Goal: Information Seeking & Learning: Check status

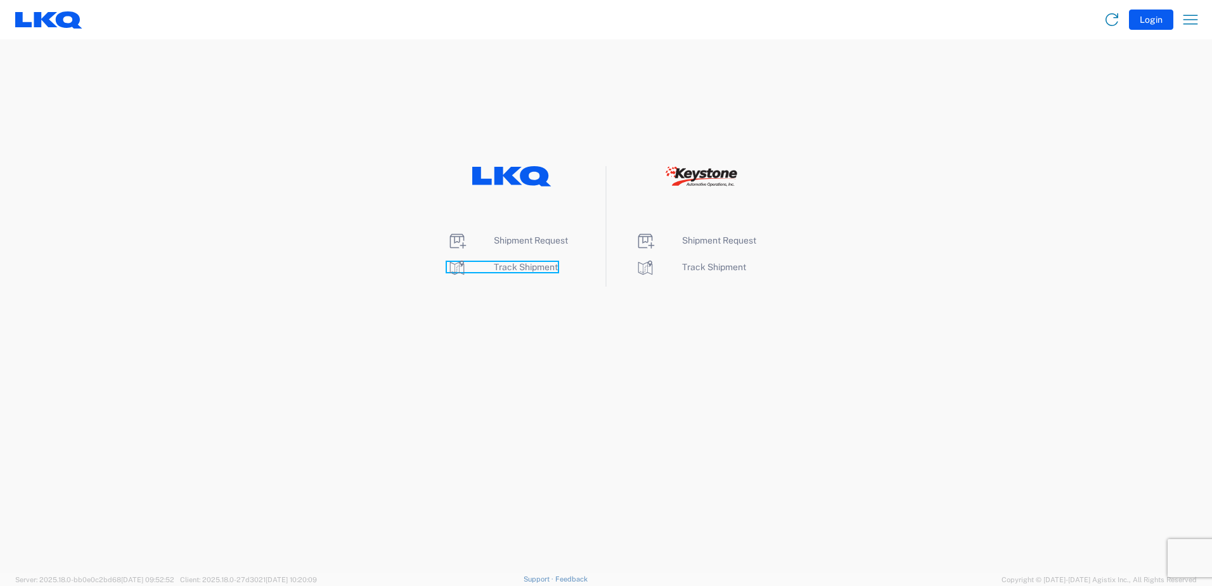
click at [529, 270] on span "Track Shipment" at bounding box center [526, 267] width 64 height 10
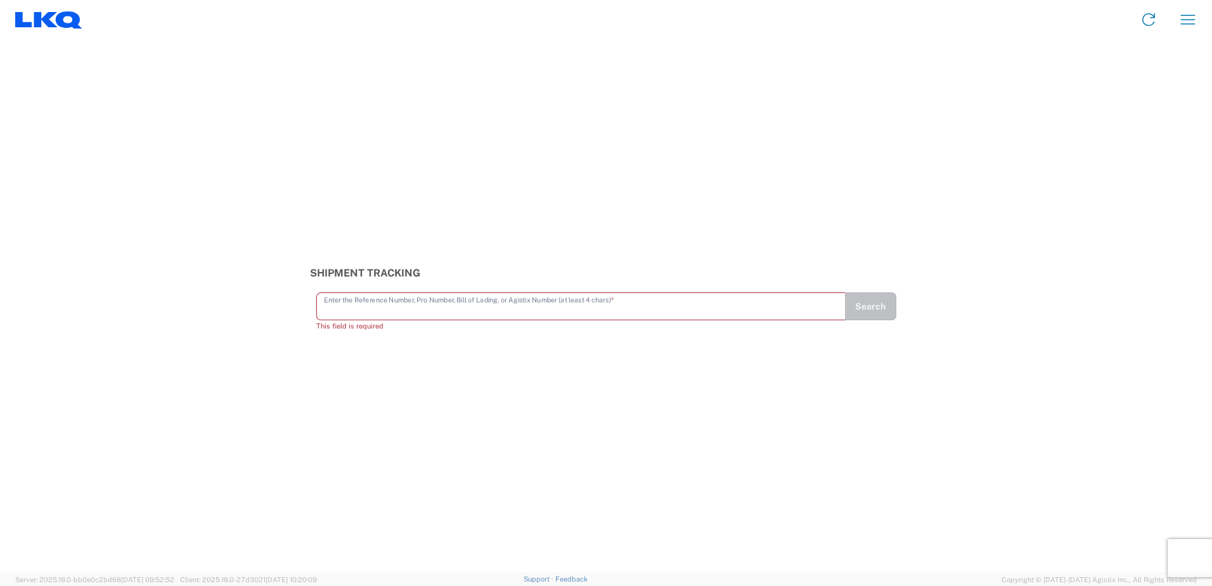
click at [339, 313] on input "text" at bounding box center [581, 305] width 514 height 22
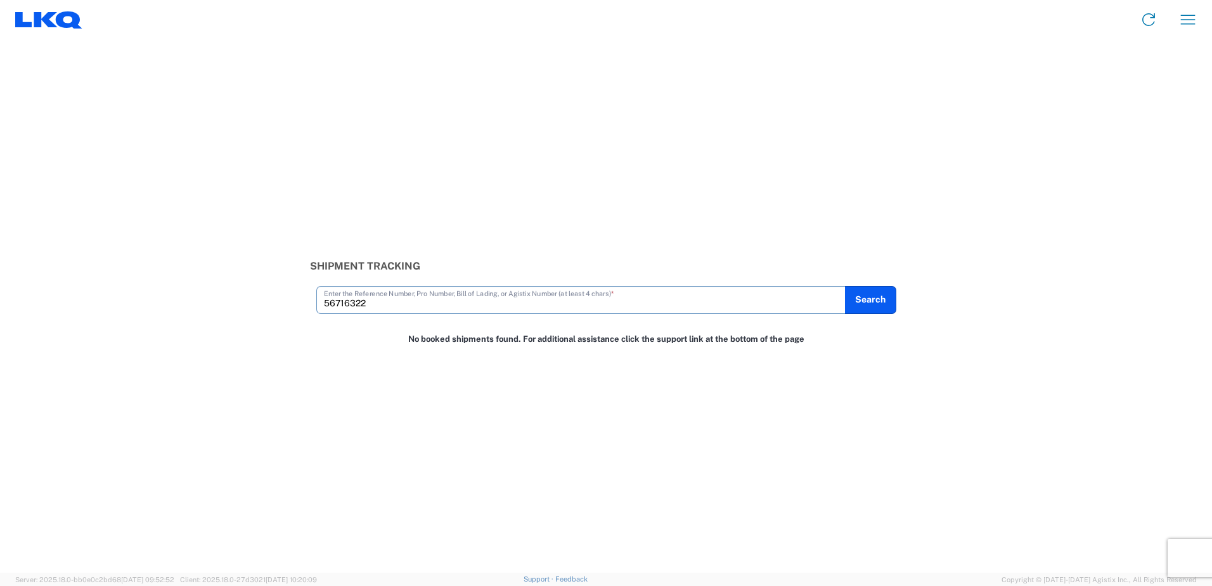
drag, startPoint x: 380, startPoint y: 298, endPoint x: 205, endPoint y: 316, distance: 175.9
click at [205, 316] on div "Shipment Tracking 56716322 Enter the Reference Number, Pro Number, Bill of Ladi…" at bounding box center [606, 305] width 1212 height 533
drag, startPoint x: 436, startPoint y: 311, endPoint x: 380, endPoint y: 305, distance: 56.7
click at [380, 305] on div "56716322 Enter the Reference Number, Pro Number, Bill of Lading, or Agistix Num…" at bounding box center [580, 300] width 529 height 28
click at [379, 303] on input "56716322" at bounding box center [581, 299] width 514 height 22
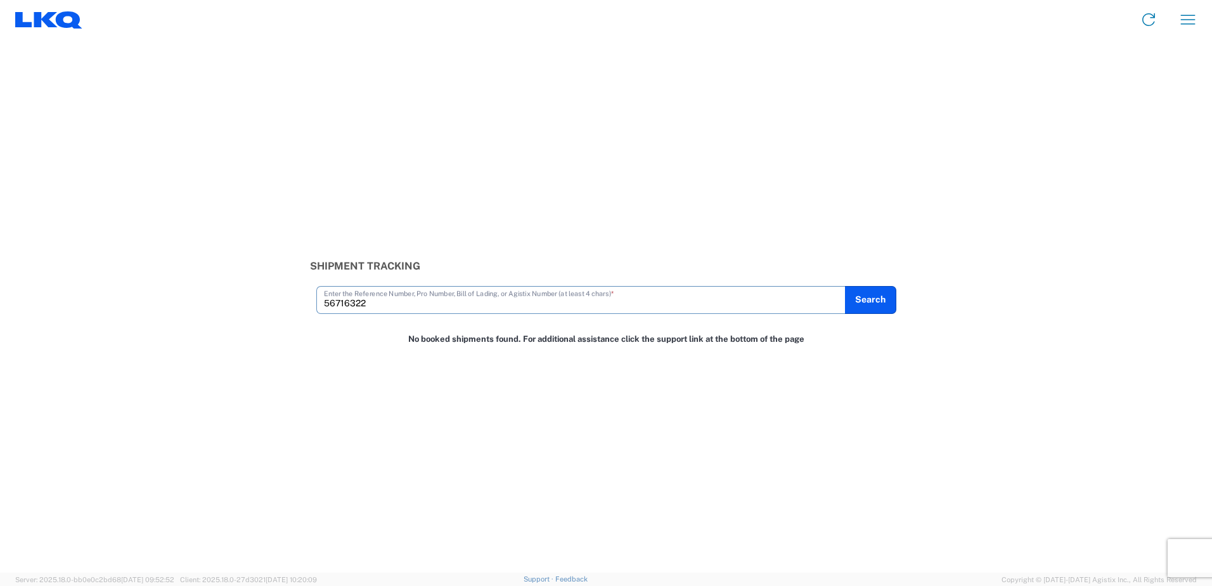
click at [379, 303] on input "56716322" at bounding box center [581, 299] width 514 height 22
type input "56716322"
click at [876, 303] on button "Search" at bounding box center [871, 300] width 52 height 28
click at [1183, 18] on icon "button" at bounding box center [1188, 20] width 20 height 20
